Goal: Task Accomplishment & Management: Use online tool/utility

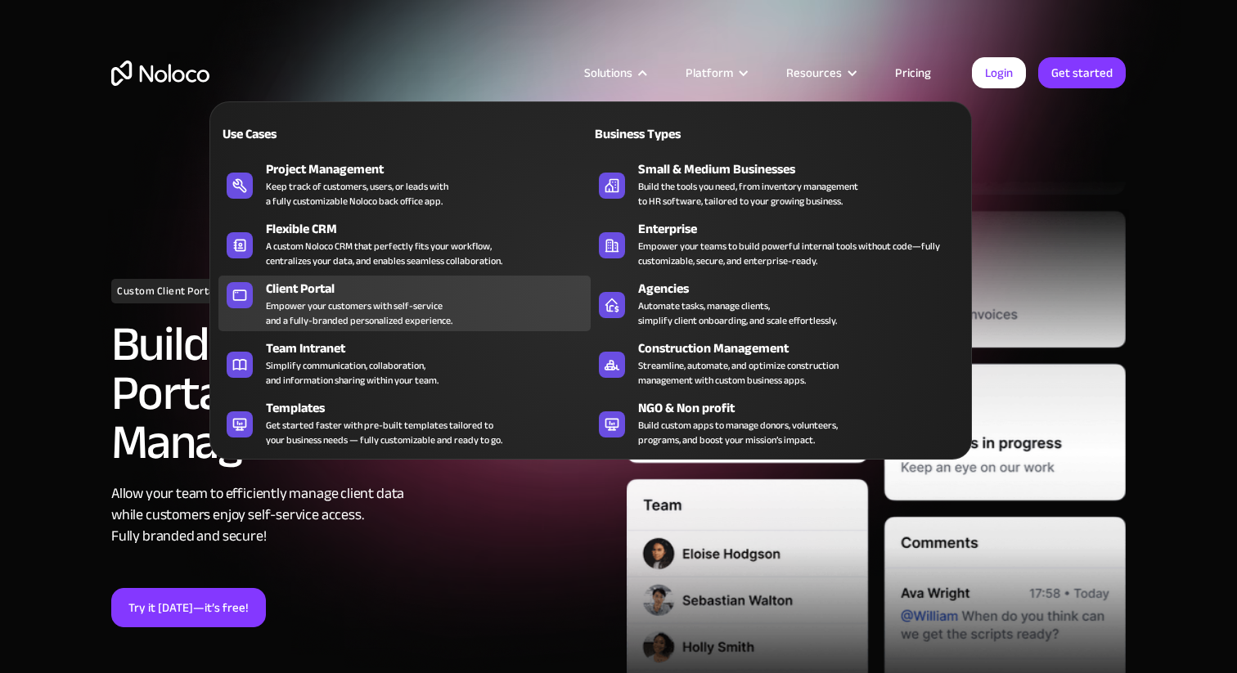
click at [372, 308] on div "Empower your customers with self-service and a fully-branded personalized exper…" at bounding box center [359, 313] width 187 height 29
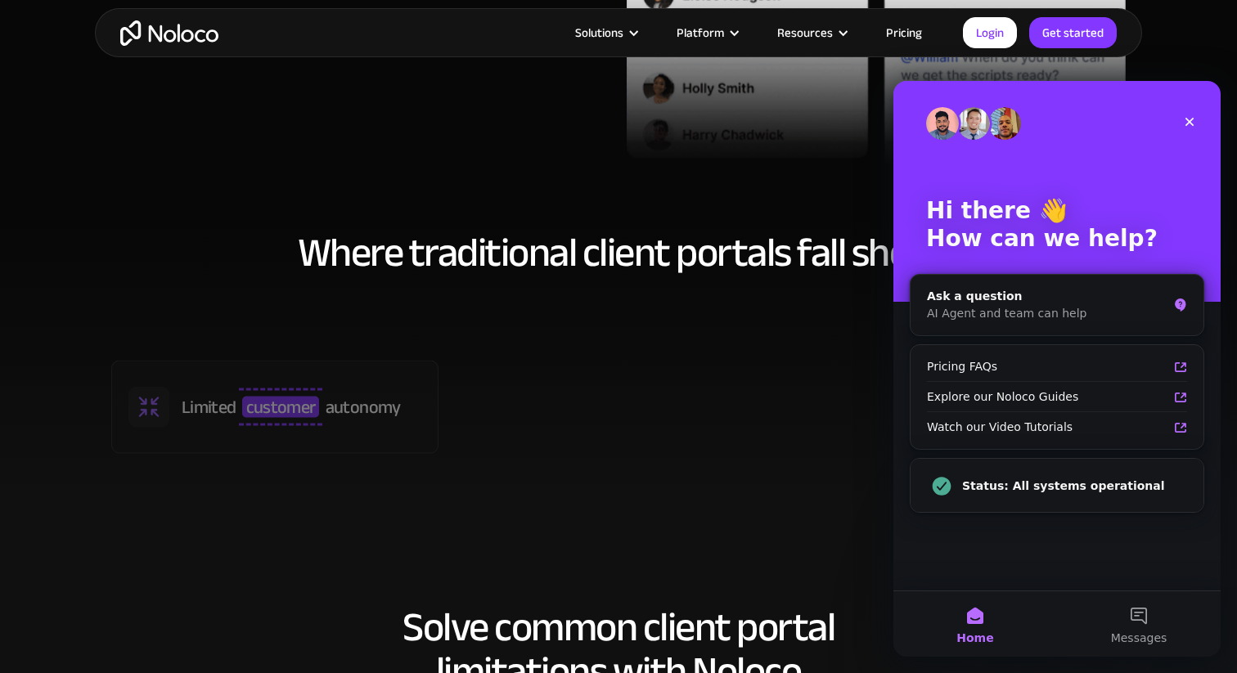
scroll to position [702, 0]
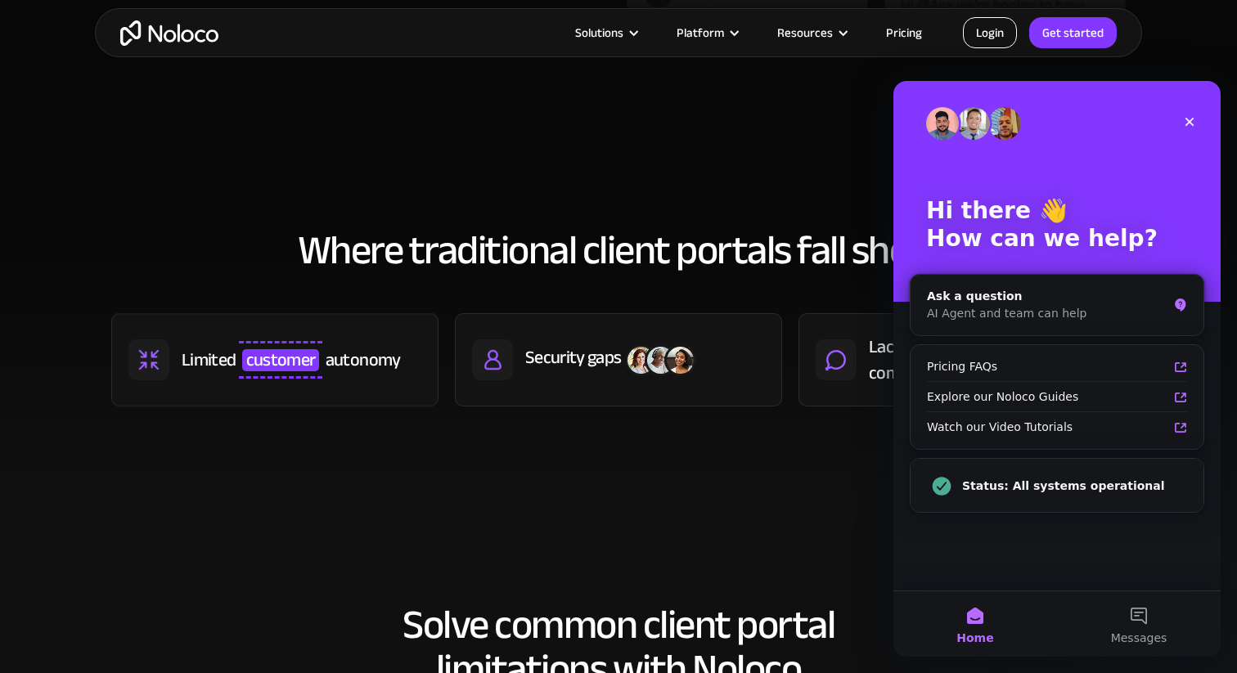
click at [995, 32] on link "Login" at bounding box center [990, 32] width 54 height 31
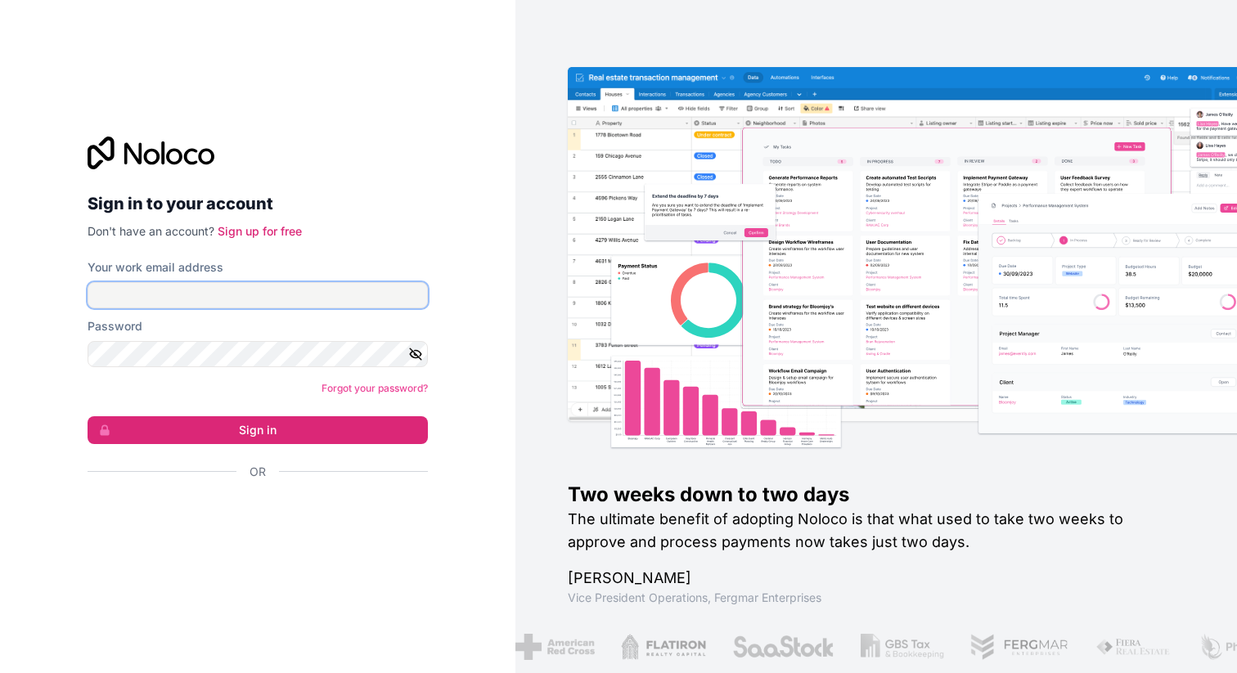
click at [230, 291] on input "Your work email address" at bounding box center [258, 295] width 340 height 26
type input "michael@sidekiq.co.uk"
click at [228, 369] on form "Your work email address michael@sidekiq.co.uk Password Forgot your password? Si…" at bounding box center [258, 398] width 340 height 278
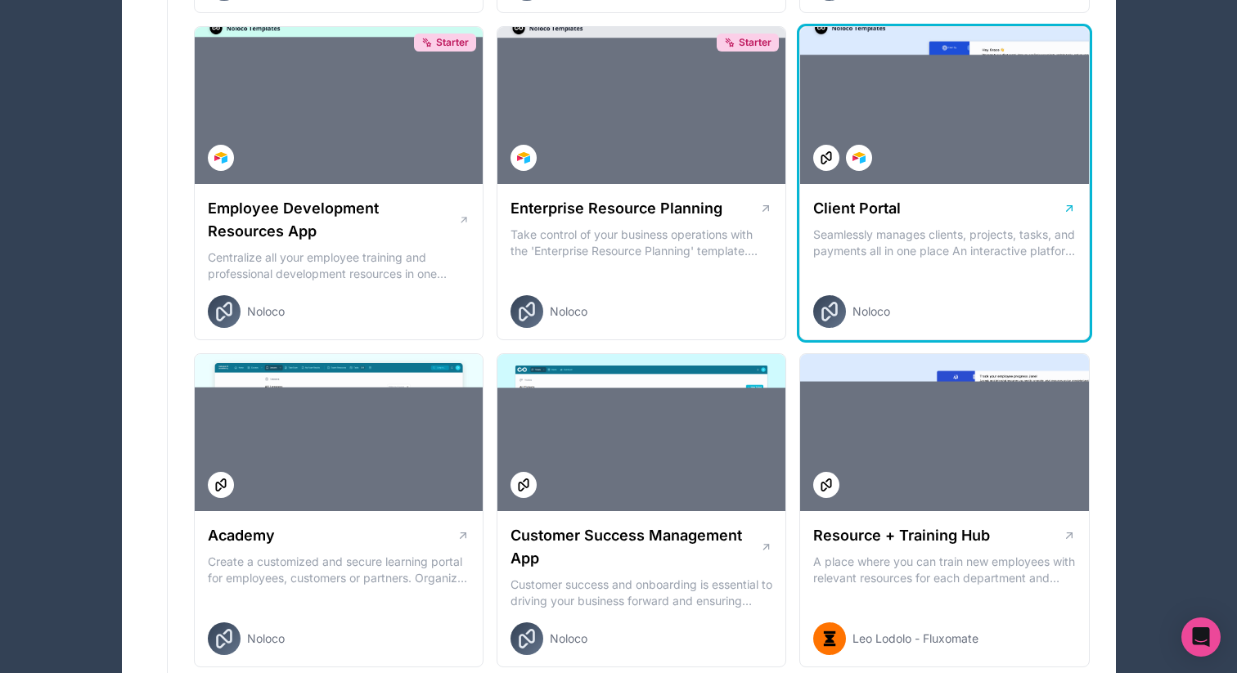
scroll to position [1243, 0]
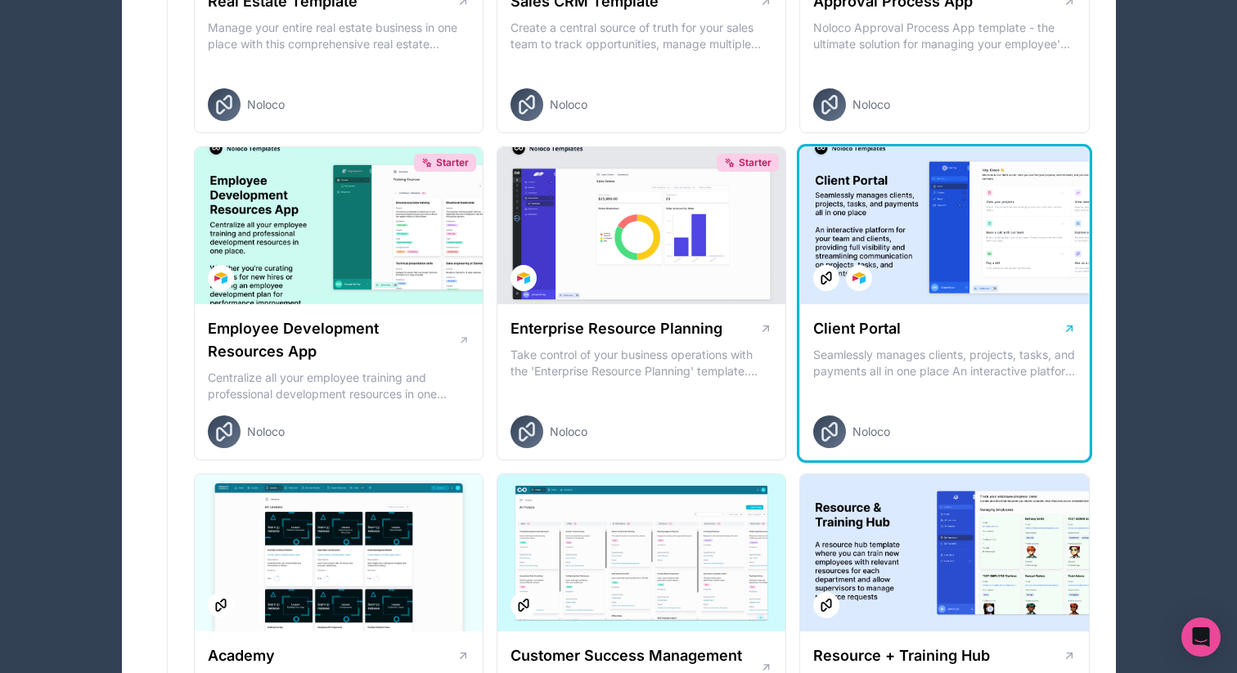
click at [912, 239] on div at bounding box center [944, 225] width 288 height 157
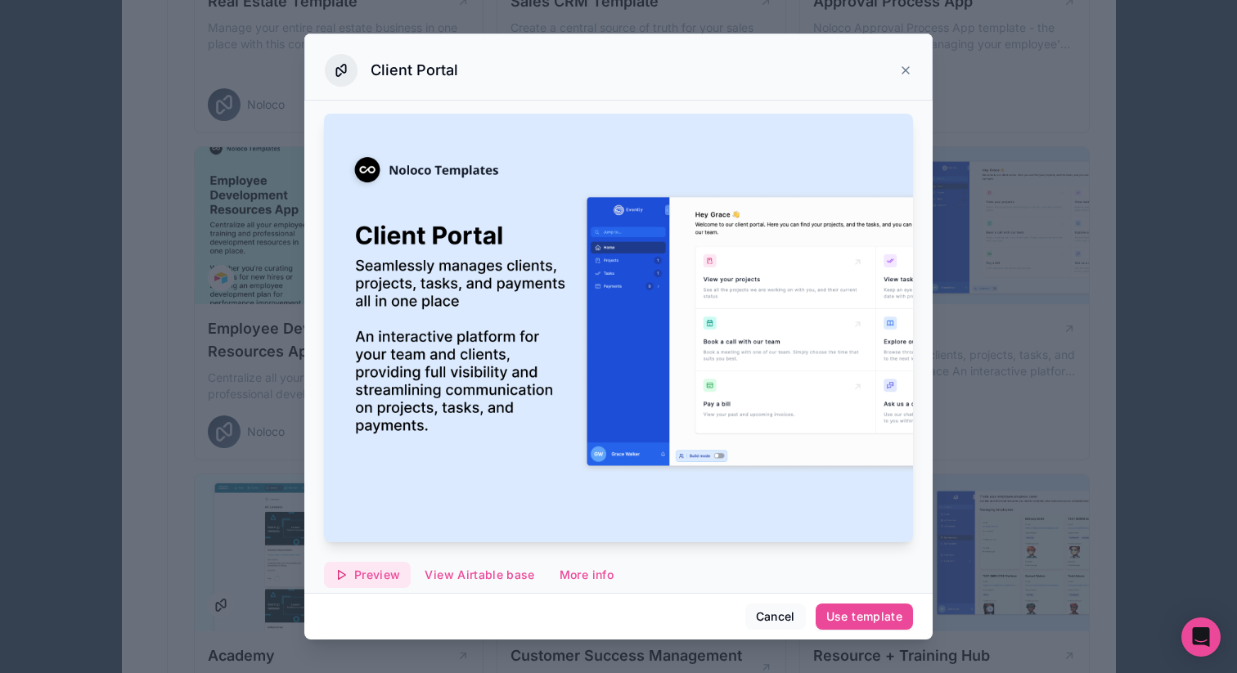
click at [376, 570] on span "Preview" at bounding box center [377, 575] width 46 height 15
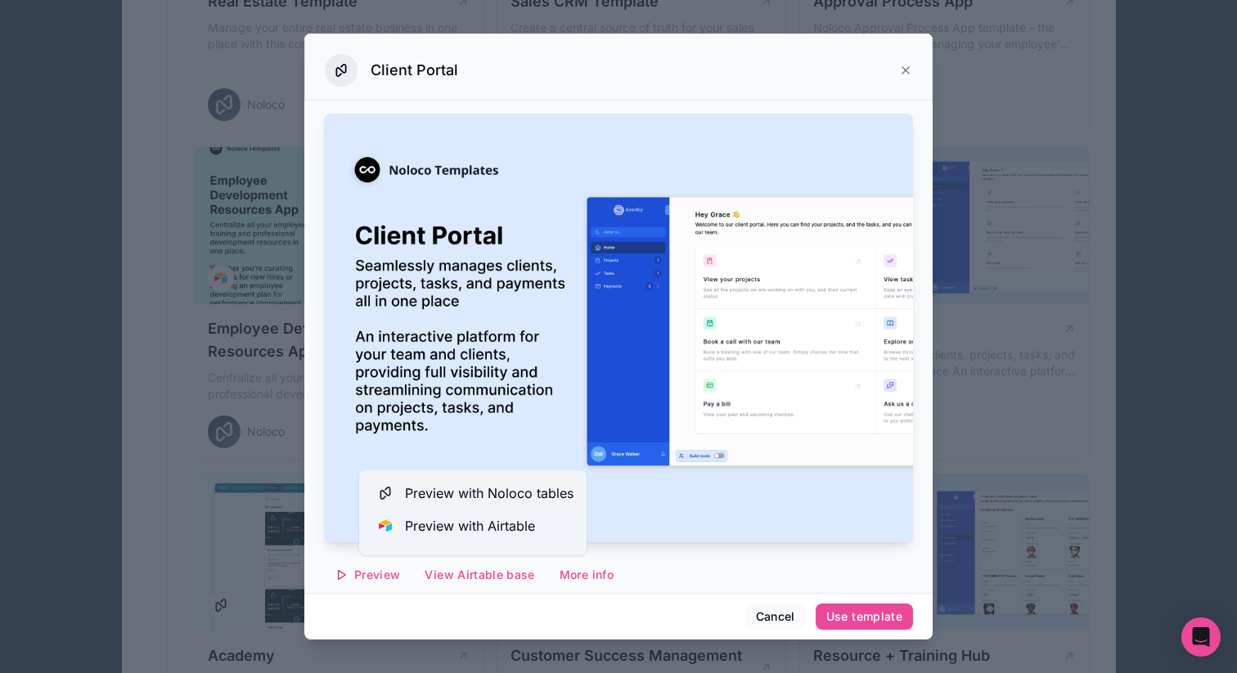
click at [471, 482] on button "Preview with Noloco tables" at bounding box center [473, 493] width 214 height 33
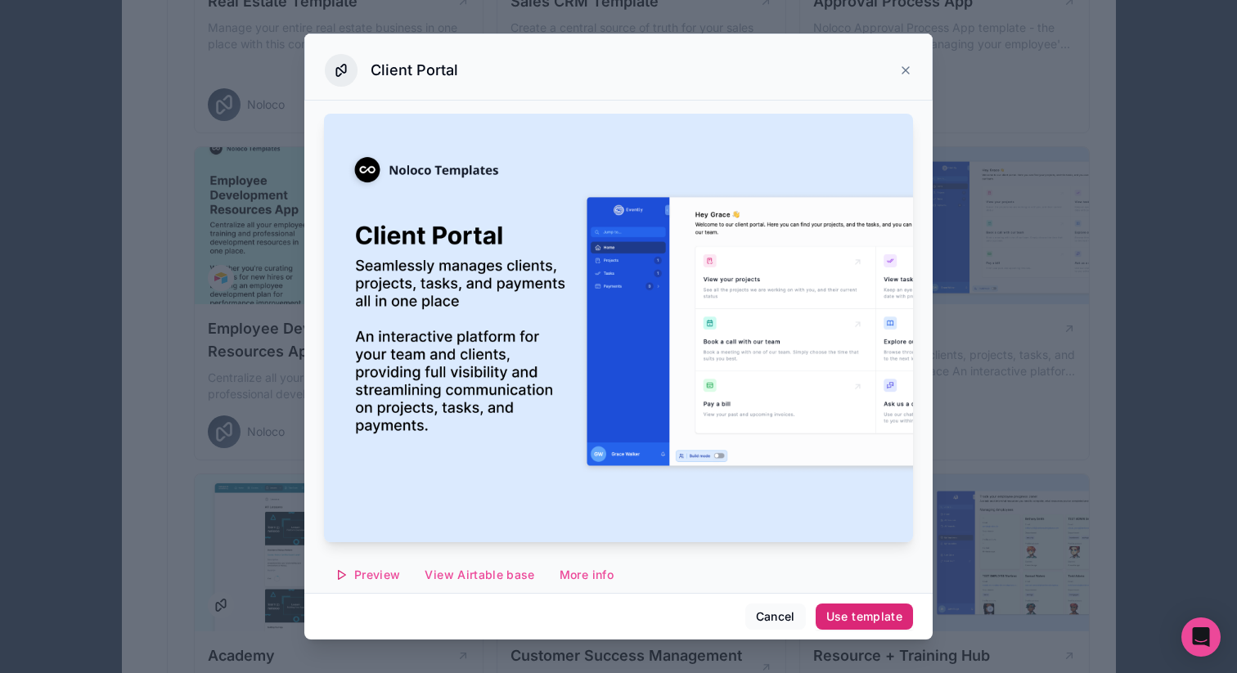
click at [841, 612] on div "Use template" at bounding box center [865, 617] width 76 height 15
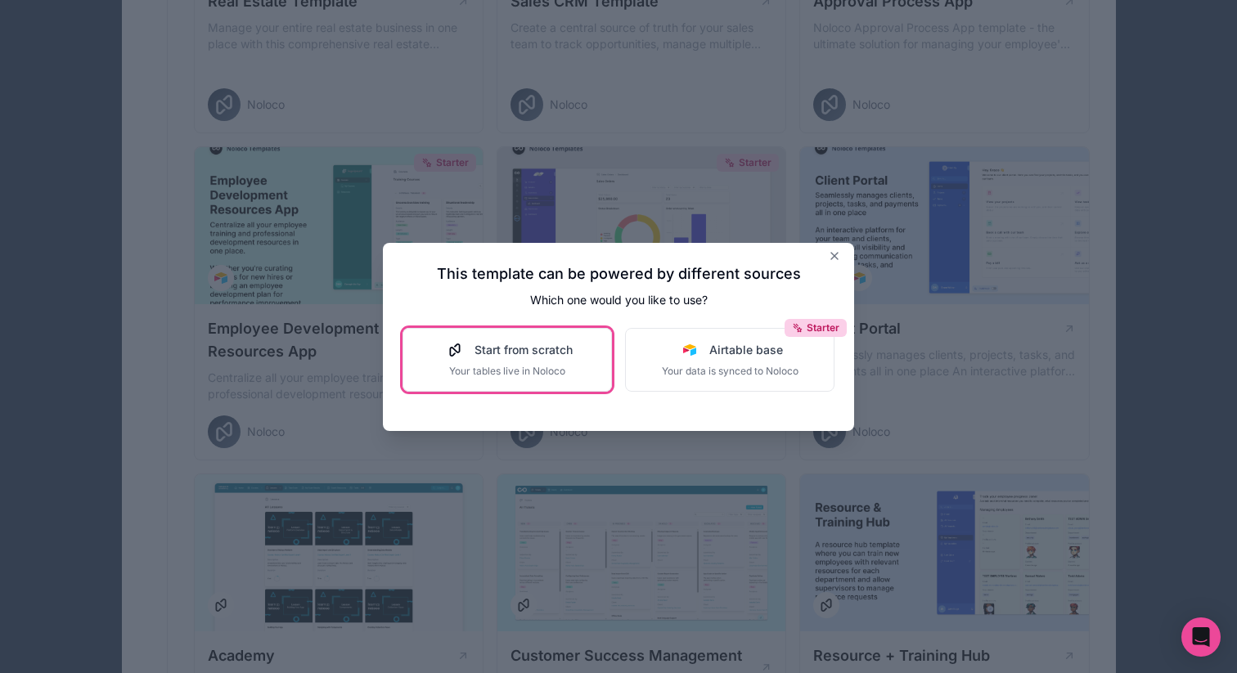
click at [443, 363] on div "Start from scratch Your tables live in Noloco" at bounding box center [507, 360] width 131 height 36
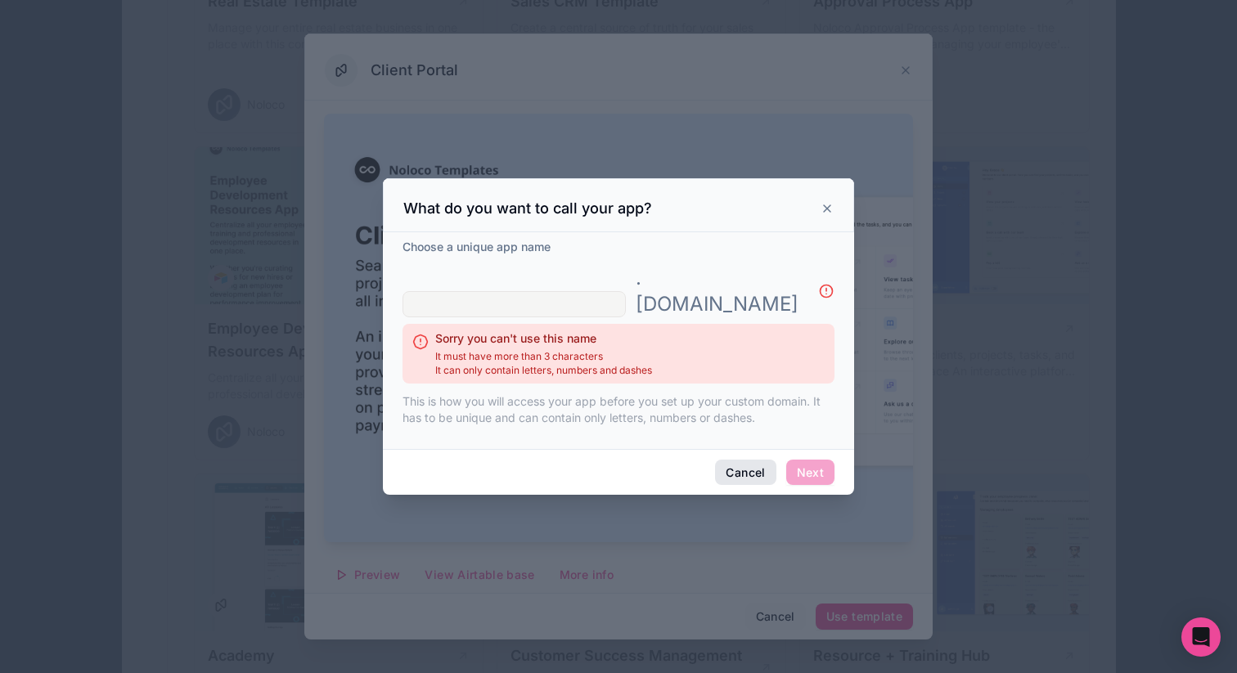
click at [719, 465] on button "Cancel" at bounding box center [745, 473] width 61 height 26
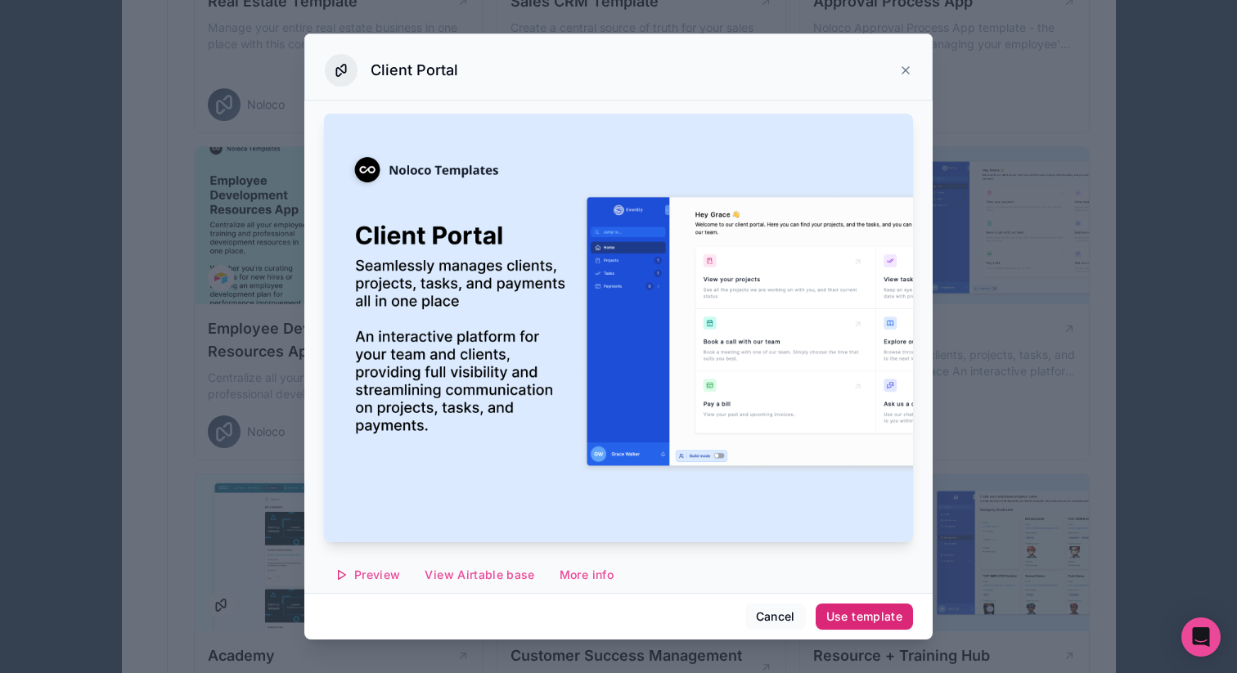
click at [859, 624] on button "Use template" at bounding box center [864, 617] width 97 height 26
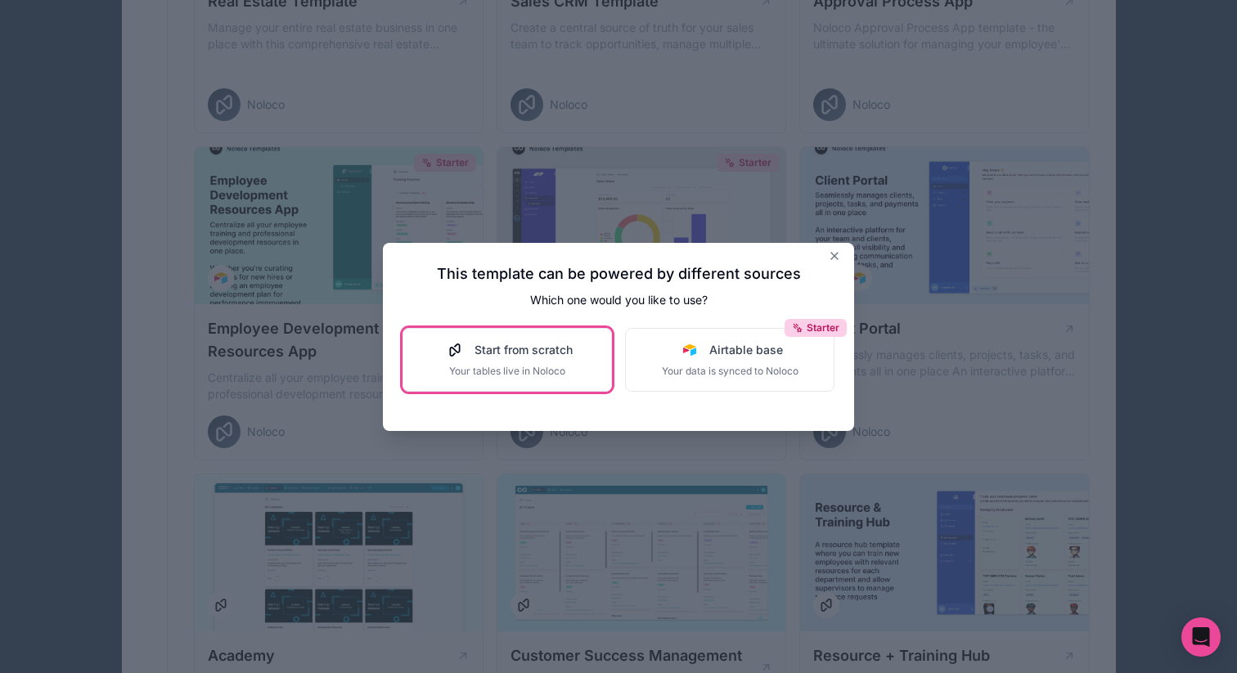
click at [502, 338] on button "Start from scratch Your tables live in Noloco" at bounding box center [507, 360] width 209 height 64
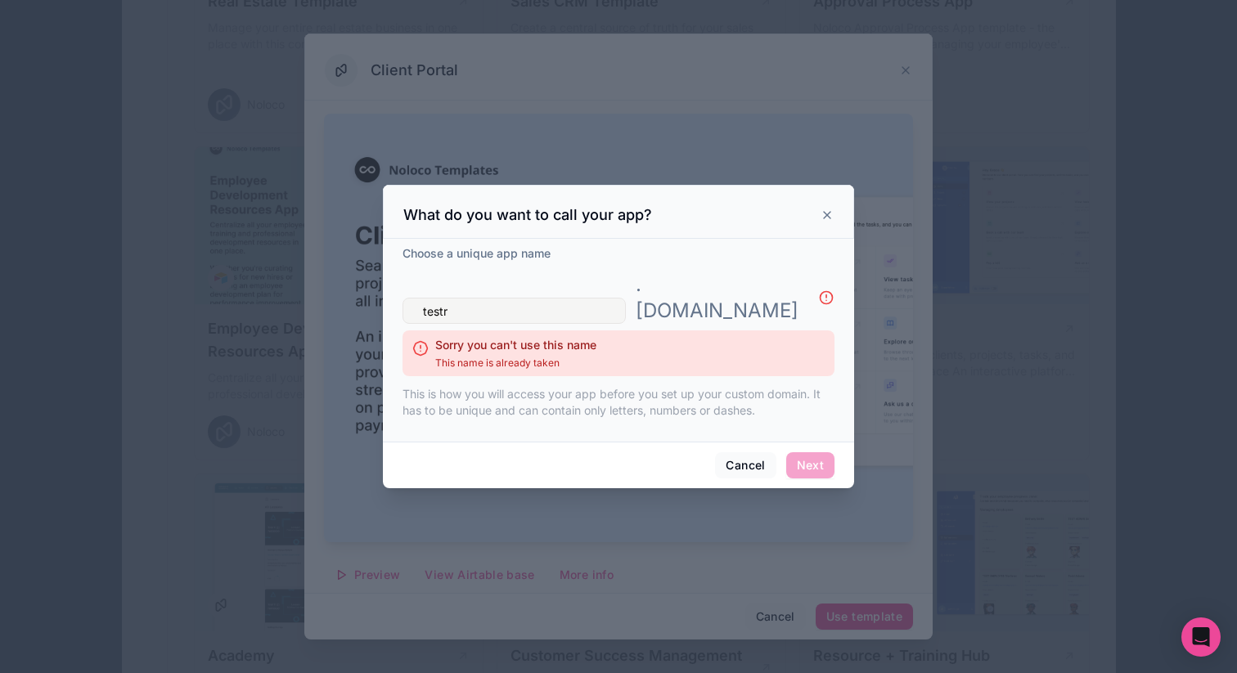
click at [824, 220] on div "What do you want to call your app?" at bounding box center [618, 215] width 430 height 20
click at [424, 283] on div "Choose a unique app name testr . noloco.co Sorry you can't use this name This n…" at bounding box center [619, 337] width 432 height 183
click at [434, 298] on input "testr" at bounding box center [514, 311] width 223 height 26
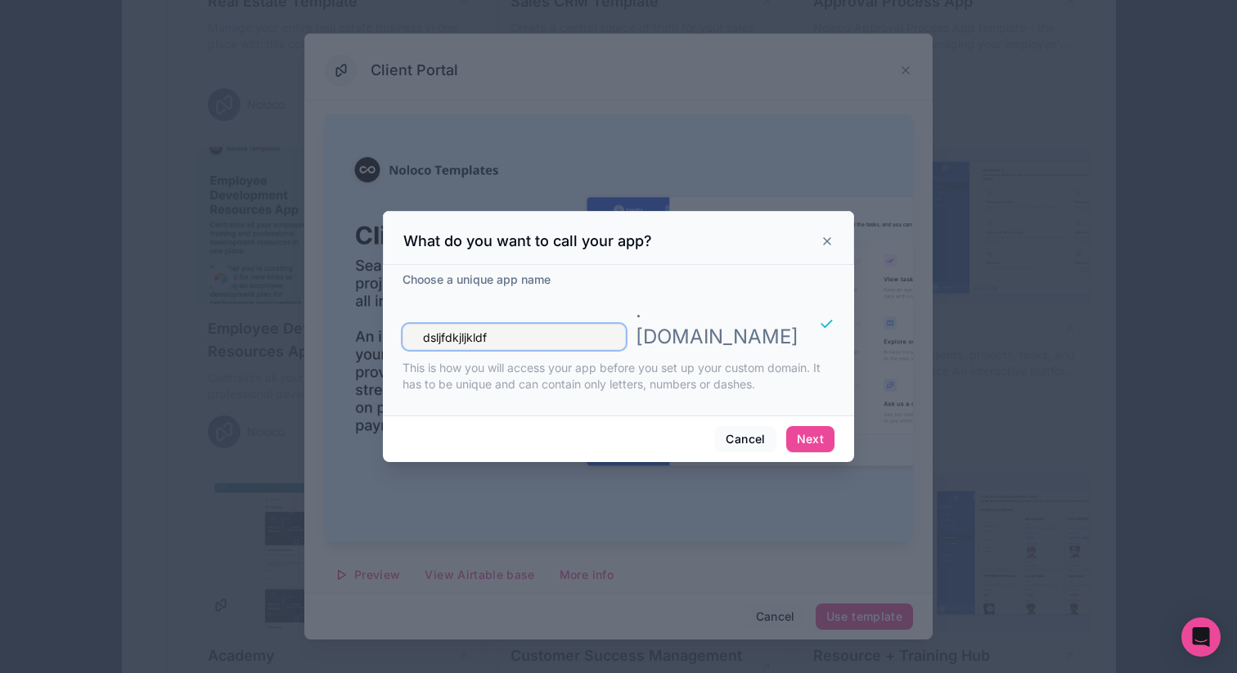
type input "dsljfdkjljkldf"
click at [813, 416] on div "Cancel Next" at bounding box center [618, 439] width 471 height 47
click at [814, 426] on button "Next" at bounding box center [810, 439] width 48 height 26
